Goal: Use online tool/utility: Utilize a website feature to perform a specific function

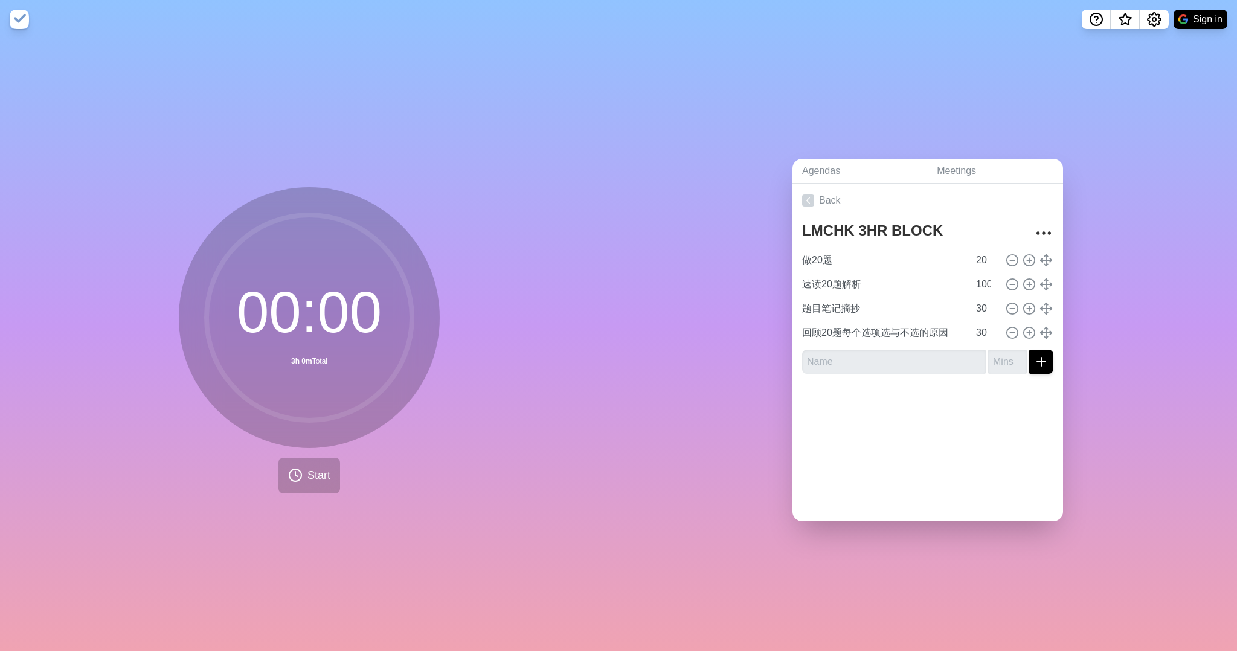
click at [27, 8] on nav "Sign in" at bounding box center [618, 19] width 1237 height 39
click at [21, 14] on img at bounding box center [19, 19] width 19 height 19
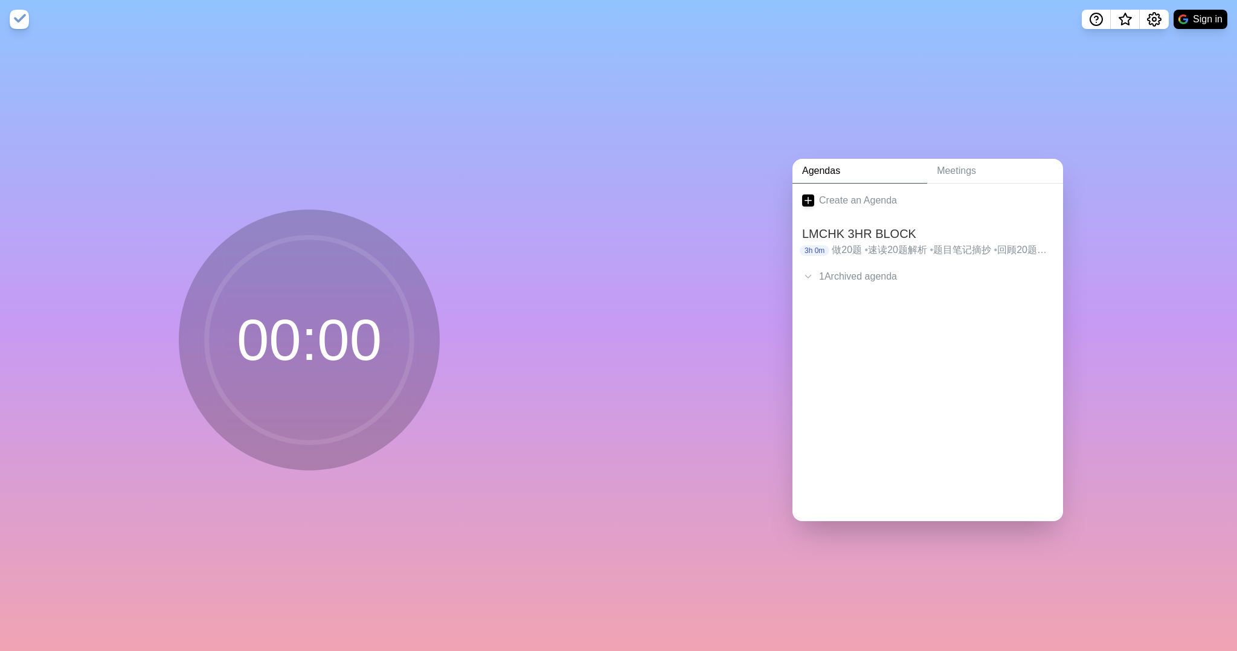
click at [20, 15] on img at bounding box center [19, 19] width 19 height 19
click at [865, 245] on span "•" at bounding box center [867, 250] width 4 height 10
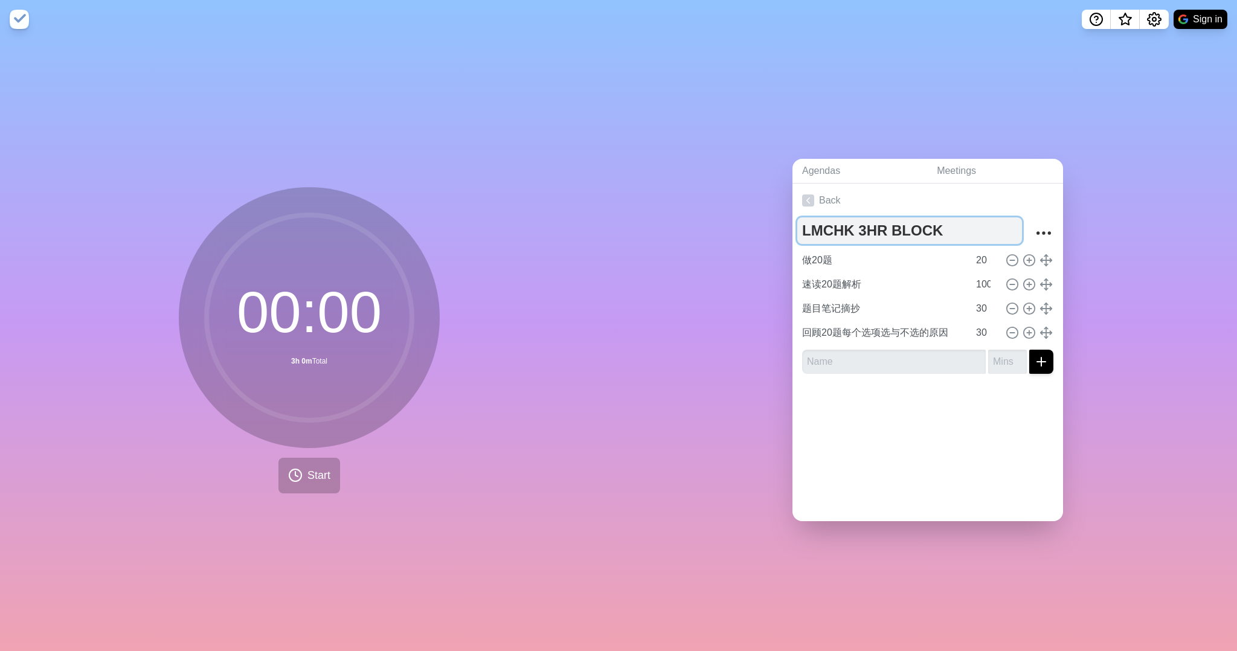
click at [966, 228] on textarea "LMCHK 3HR BLOCK" at bounding box center [909, 230] width 225 height 27
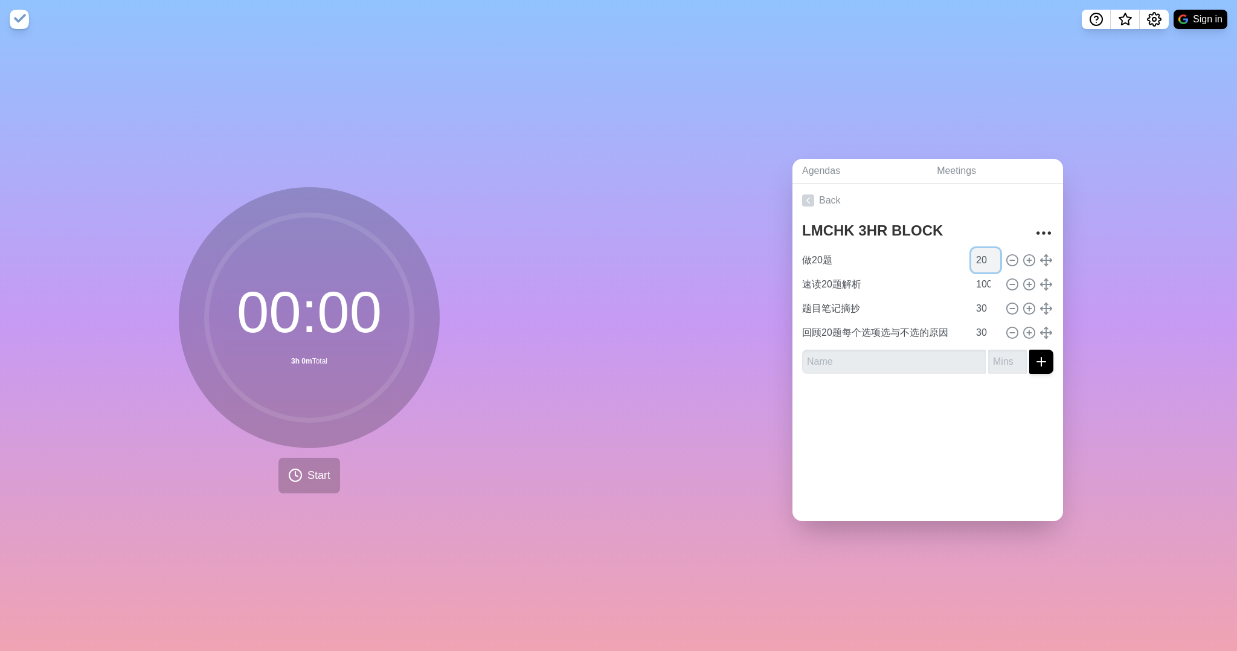
click at [971, 261] on input "20" at bounding box center [985, 260] width 29 height 24
drag, startPoint x: 973, startPoint y: 257, endPoint x: 952, endPoint y: 257, distance: 21.1
click at [952, 257] on div "做20题 20" at bounding box center [927, 260] width 261 height 24
type input "40"
click at [952, 199] on link "Back" at bounding box center [927, 201] width 271 height 34
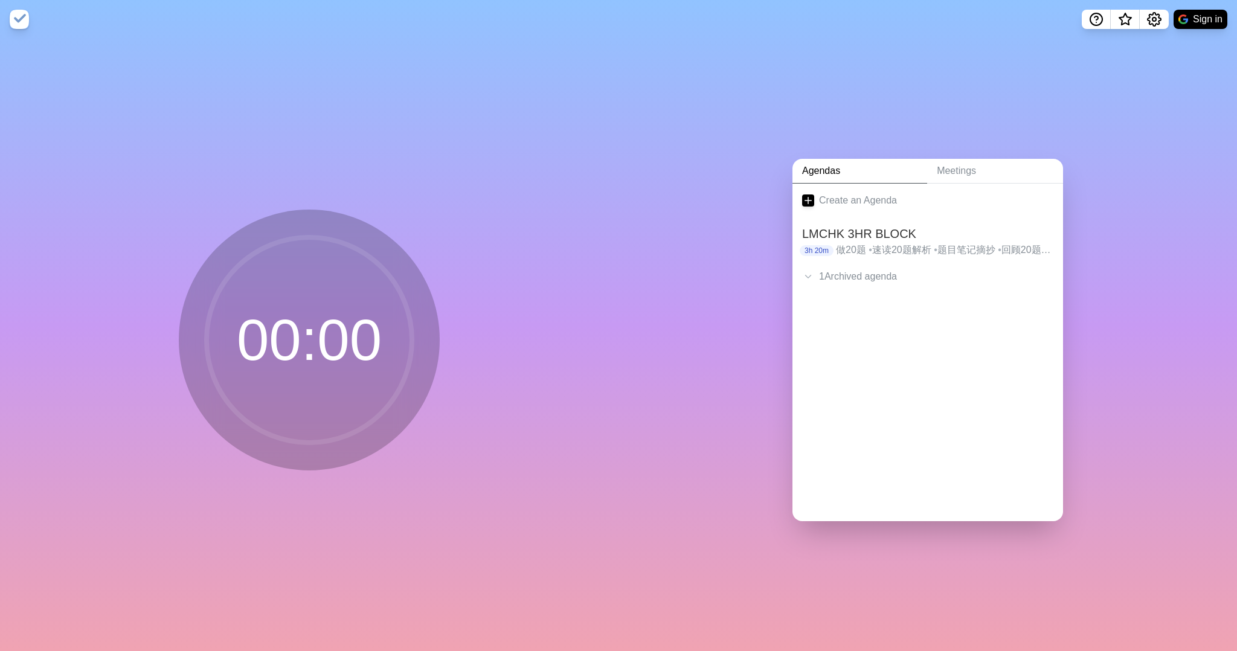
click at [338, 493] on div "00 : 00" at bounding box center [309, 345] width 618 height 612
click at [865, 226] on h2 "LMCHK 3HR BLOCK" at bounding box center [927, 234] width 251 height 18
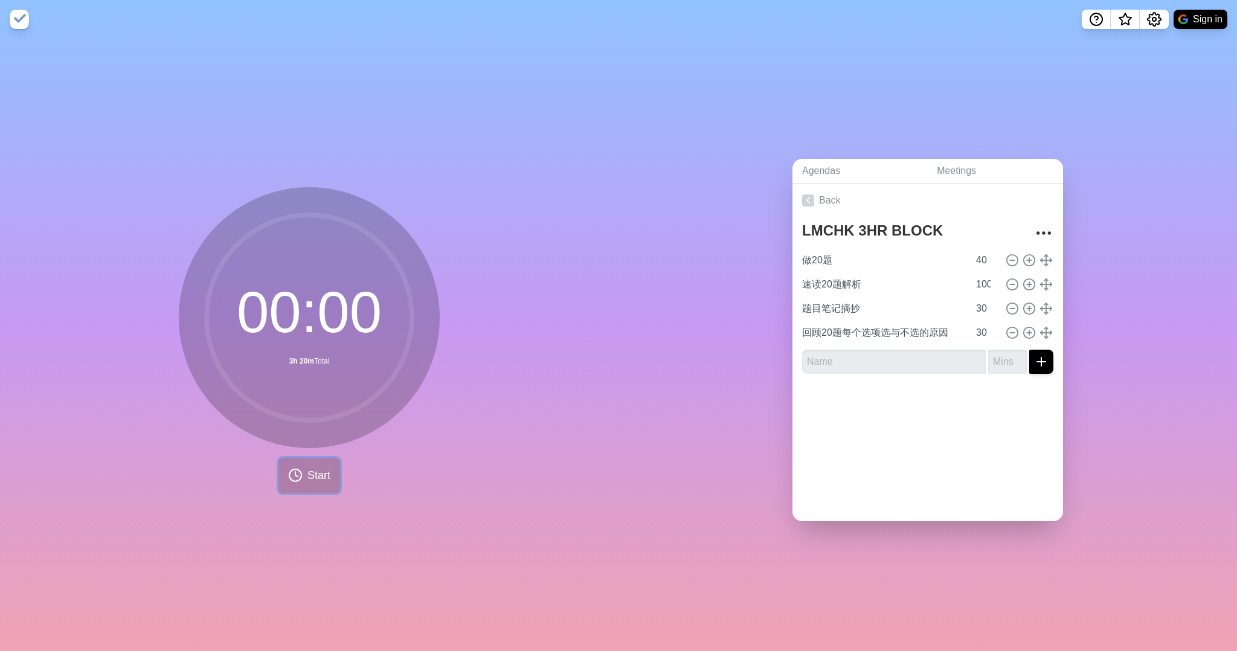
click at [311, 470] on span "Start" at bounding box center [318, 475] width 23 height 16
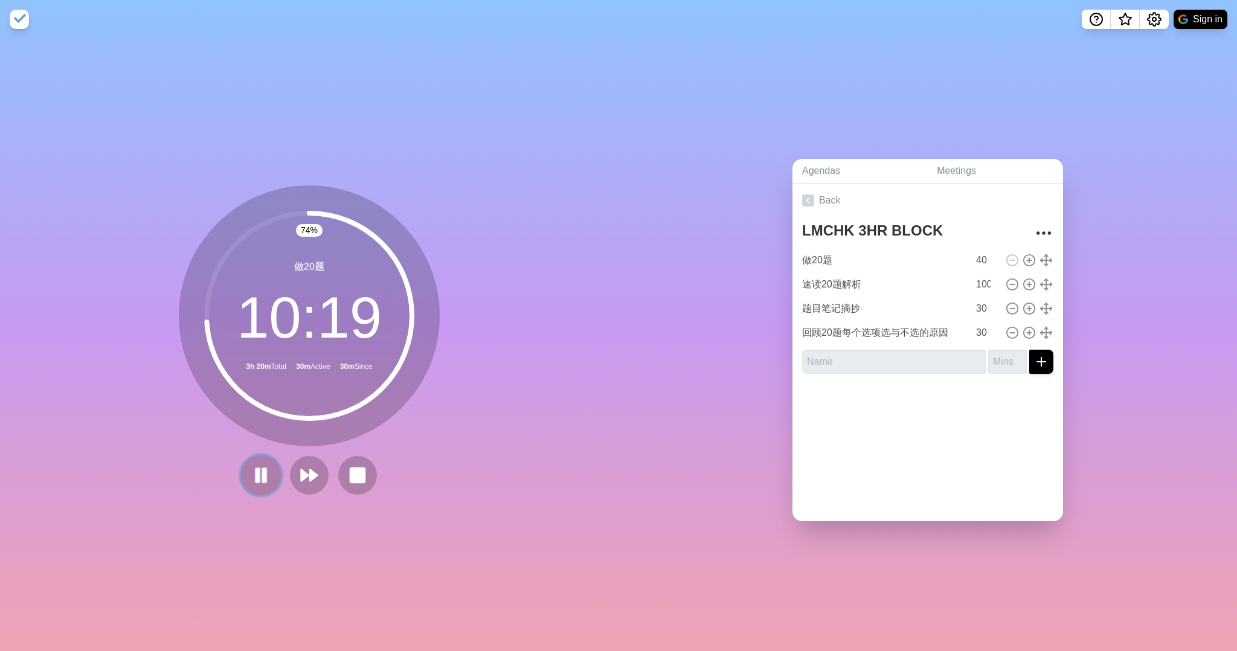
click at [268, 463] on button at bounding box center [260, 475] width 40 height 40
click at [956, 257] on div "做20题 40" at bounding box center [927, 260] width 261 height 24
drag, startPoint x: 962, startPoint y: 257, endPoint x: 987, endPoint y: 66, distance: 193.0
click at [877, 105] on div "Agendas Meetings Back LMCHK 3HR BLOCK 做20题 40 速读20题解析 100 题目笔记摘抄 30 回顾20题每个选项选与…" at bounding box center [927, 345] width 618 height 612
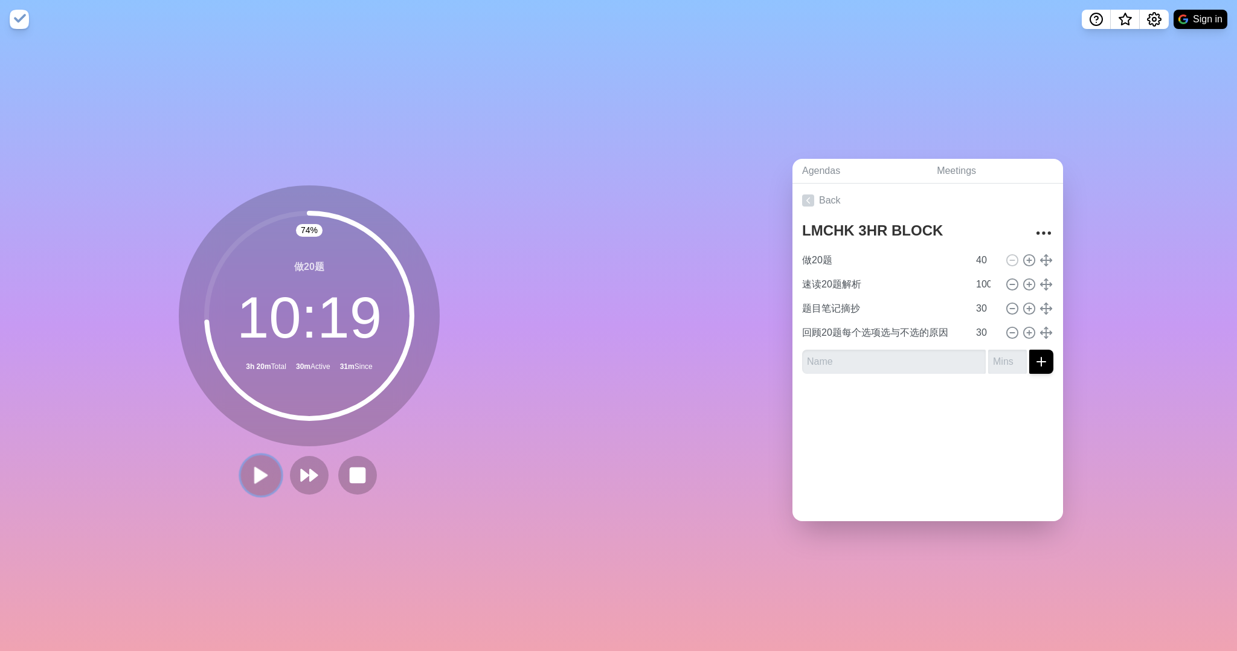
click at [263, 476] on icon at bounding box center [261, 475] width 21 height 21
click at [316, 483] on button at bounding box center [309, 475] width 40 height 40
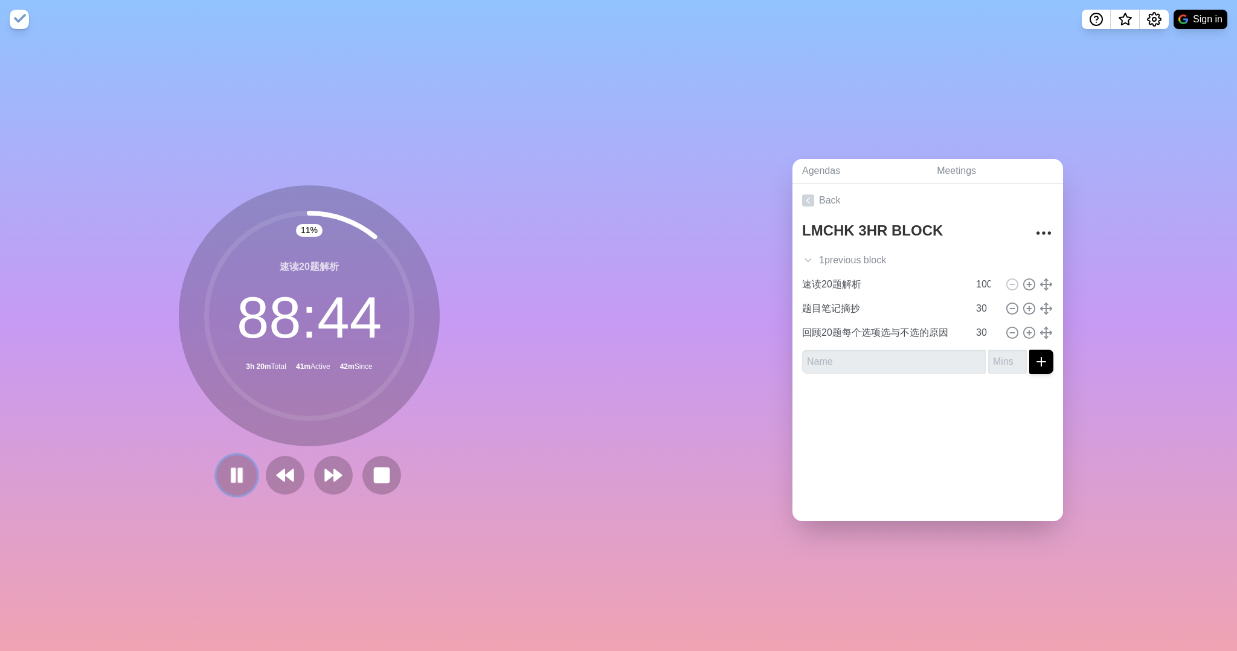
click at [226, 481] on icon at bounding box center [236, 475] width 21 height 21
